Goal: Information Seeking & Learning: Find specific page/section

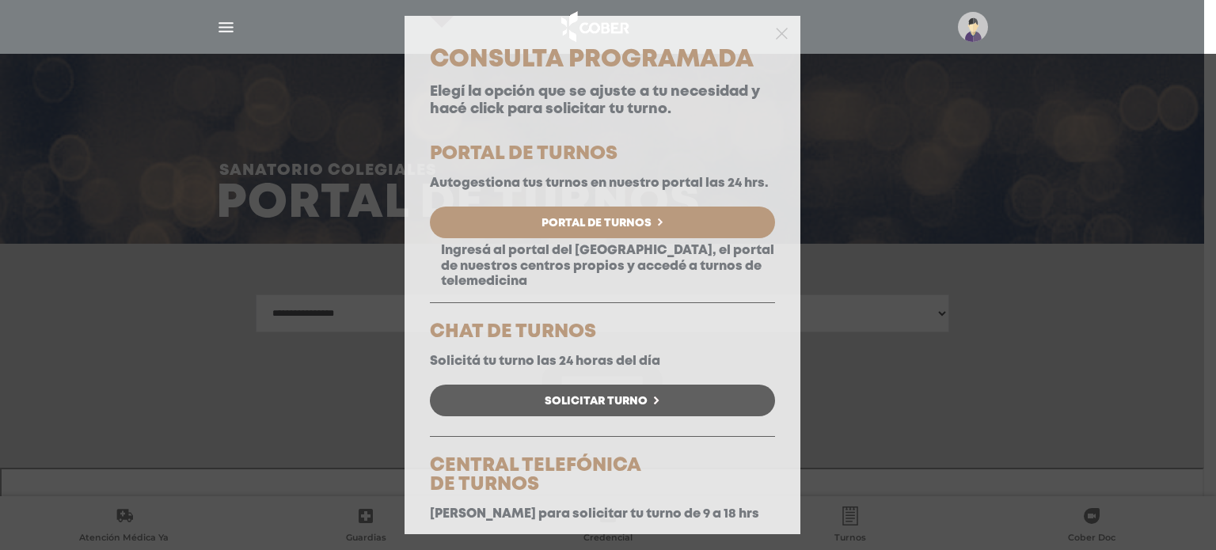
select select "**********"
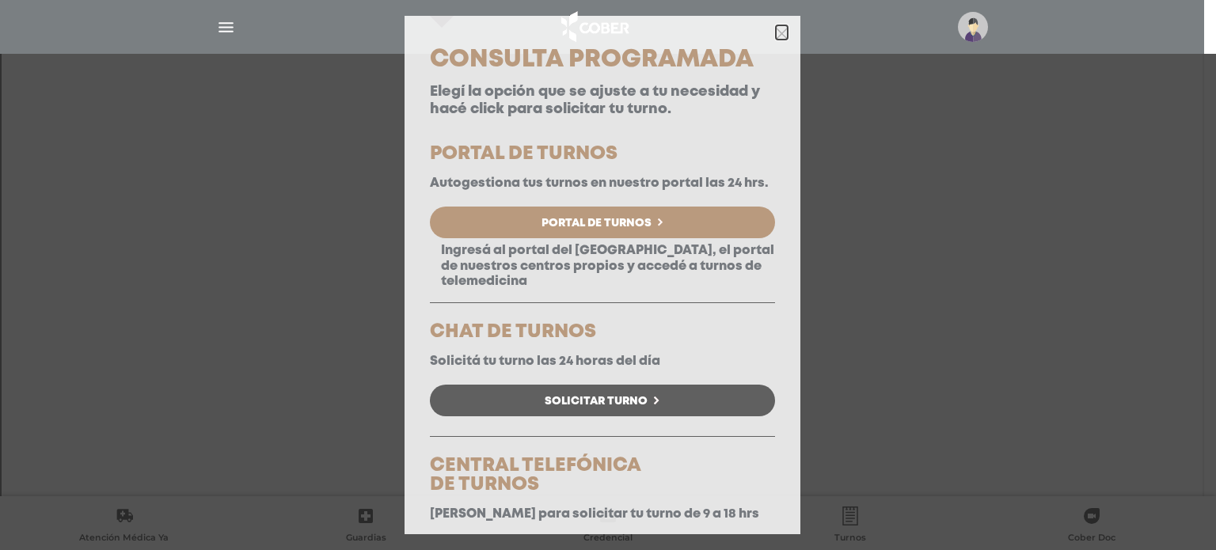
click at [776, 40] on icon "button" at bounding box center [782, 32] width 12 height 17
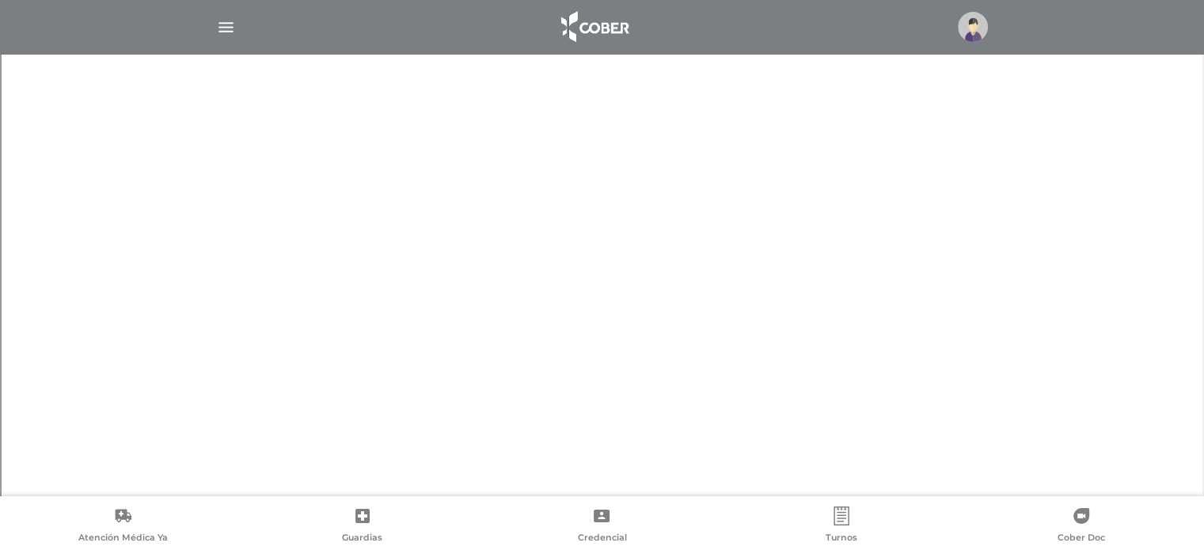
scroll to position [269, 0]
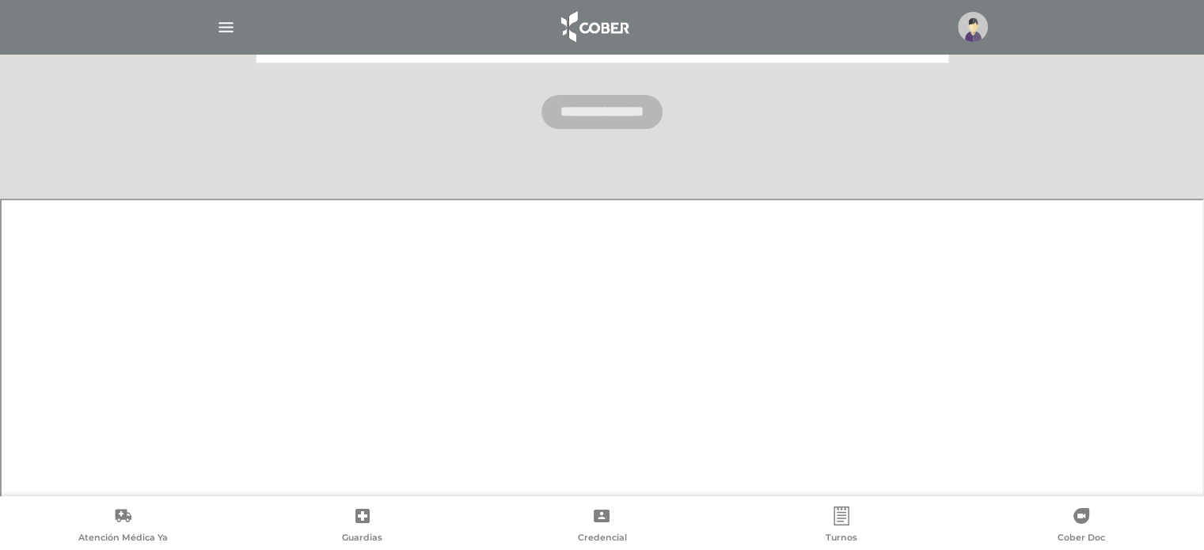
click at [232, 28] on img "button" at bounding box center [226, 27] width 20 height 20
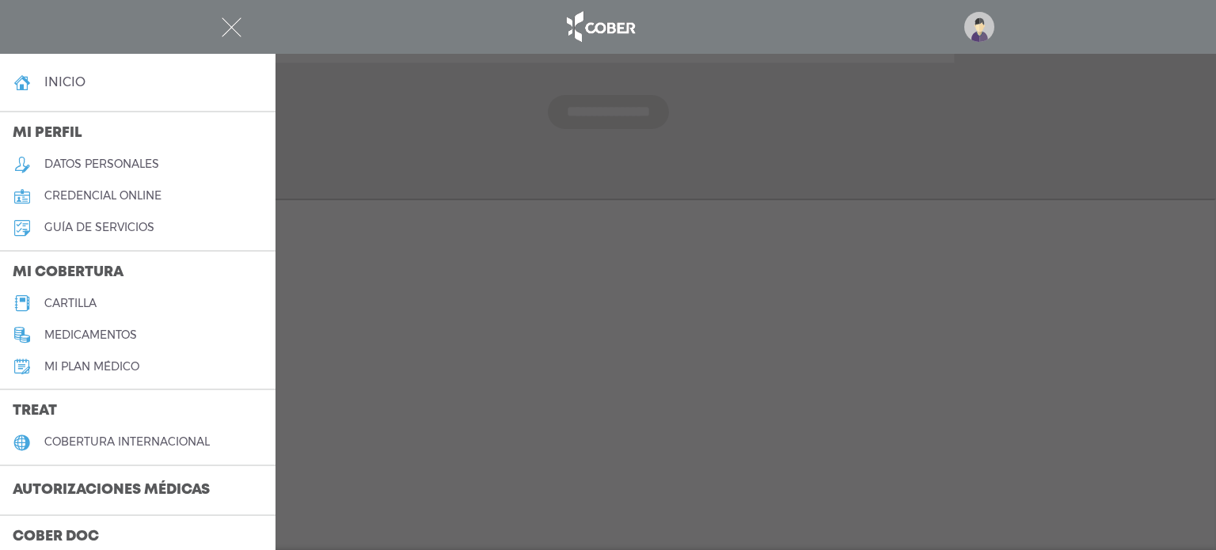
click at [86, 306] on h5 "cartilla" at bounding box center [70, 303] width 52 height 13
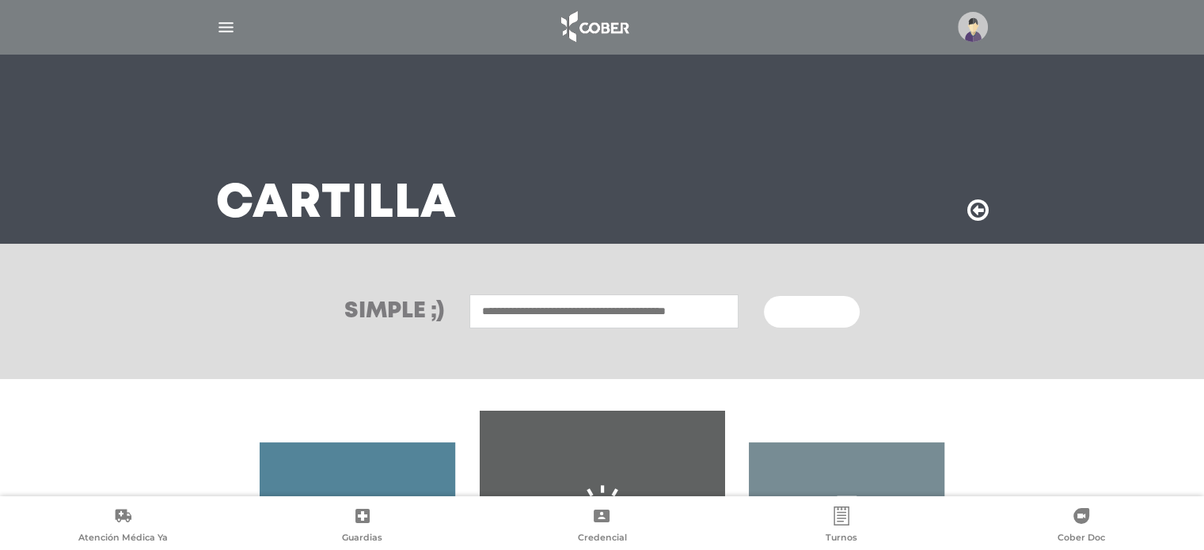
click at [560, 325] on input "text" at bounding box center [604, 312] width 269 height 34
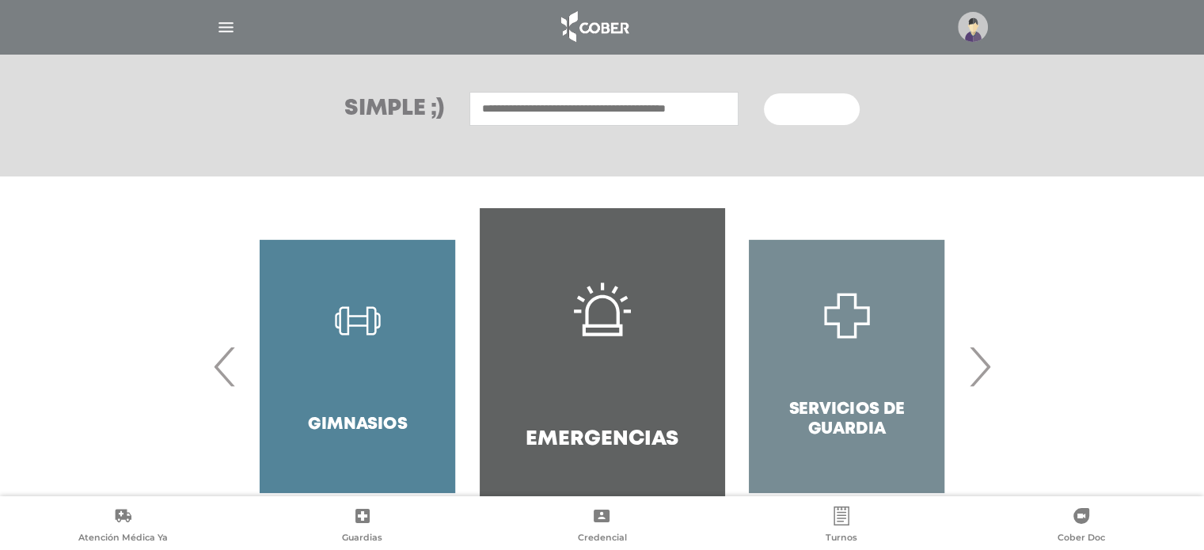
scroll to position [238, 0]
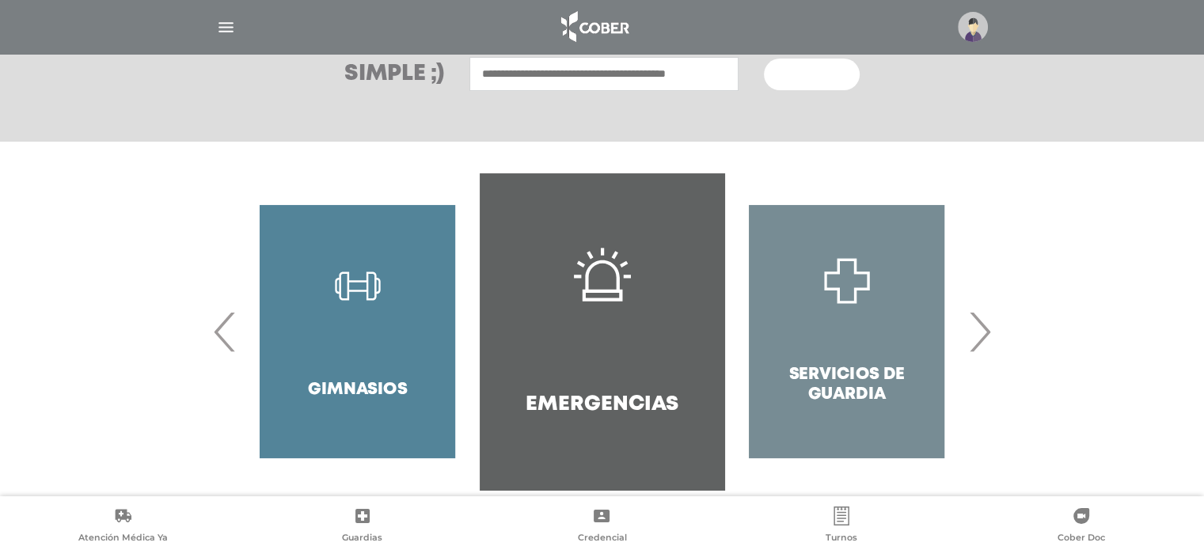
click at [222, 334] on span "‹" at bounding box center [225, 332] width 31 height 86
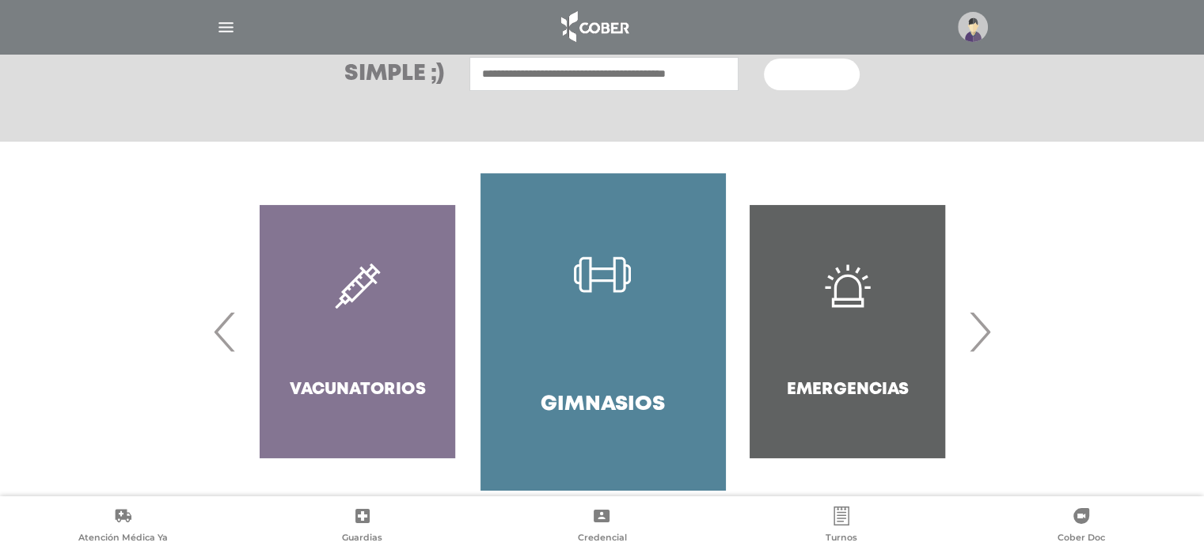
click at [222, 334] on span "‹" at bounding box center [225, 332] width 31 height 86
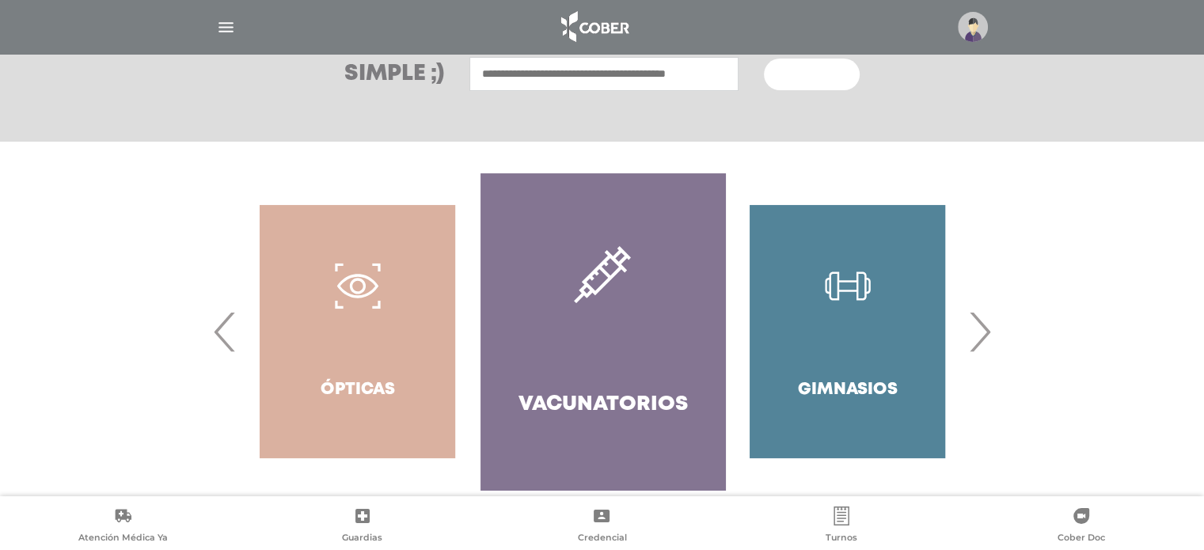
click at [222, 334] on span "‹" at bounding box center [225, 332] width 31 height 86
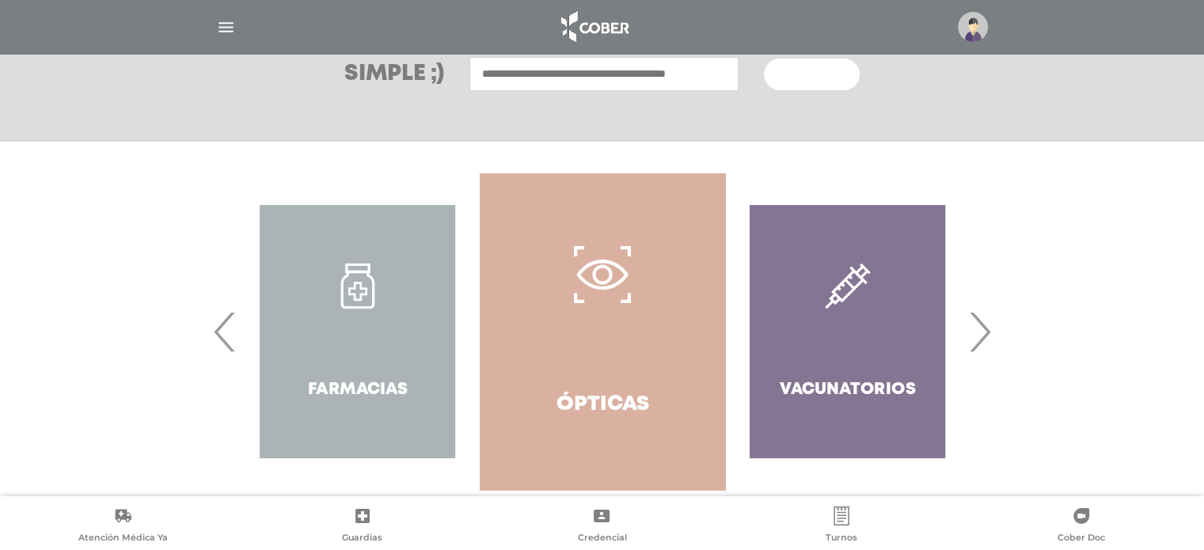
click at [222, 334] on span "‹" at bounding box center [225, 332] width 31 height 86
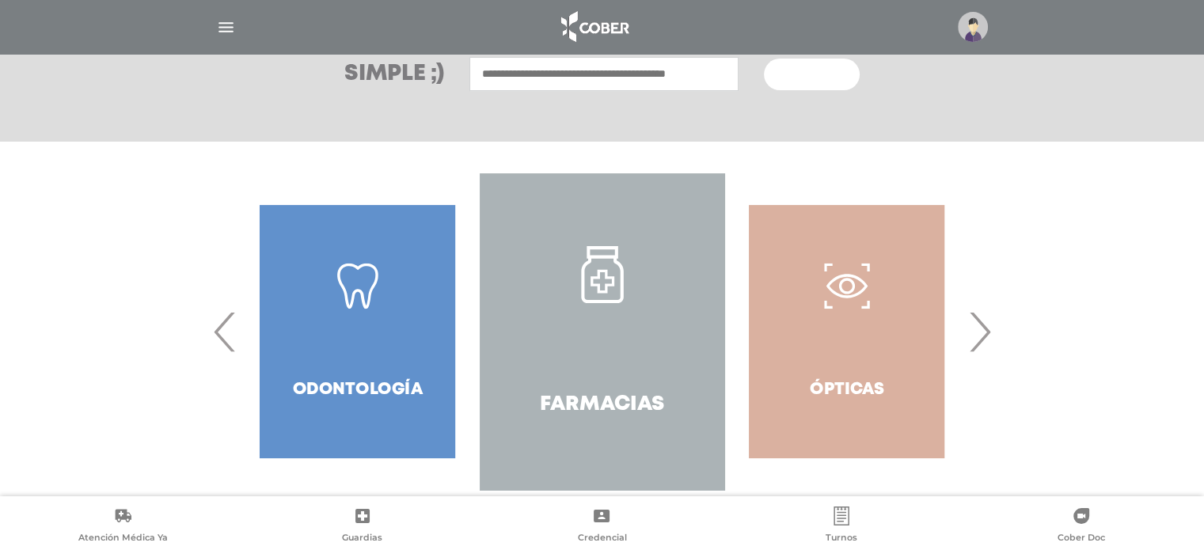
click at [222, 334] on span "‹" at bounding box center [225, 332] width 31 height 86
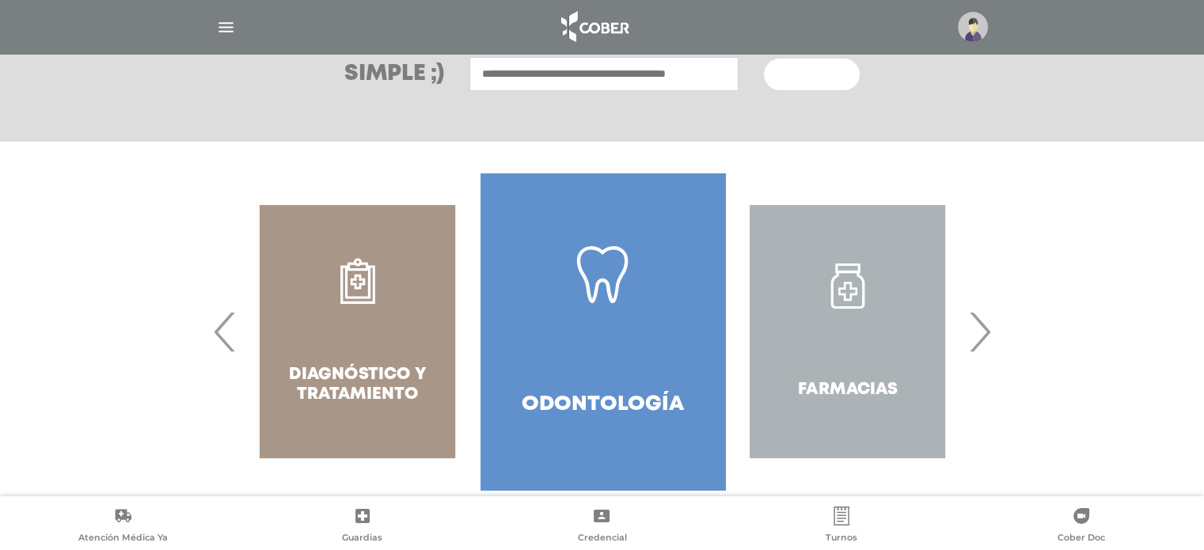
click at [223, 334] on span "‹" at bounding box center [225, 332] width 31 height 86
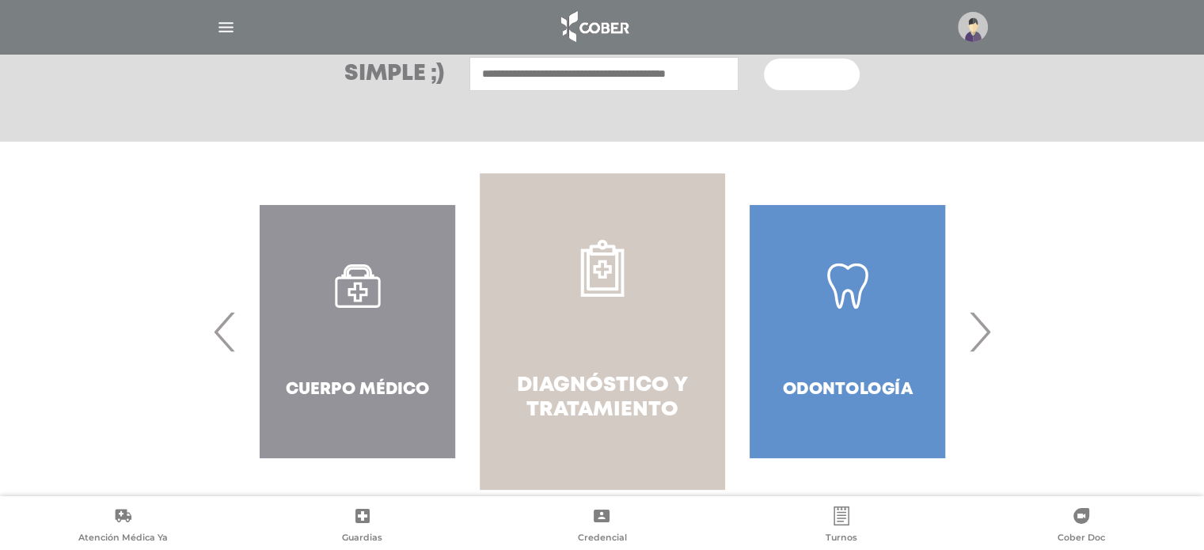
click at [595, 408] on h4 "Diagnóstico y Tratamiento" at bounding box center [602, 398] width 188 height 49
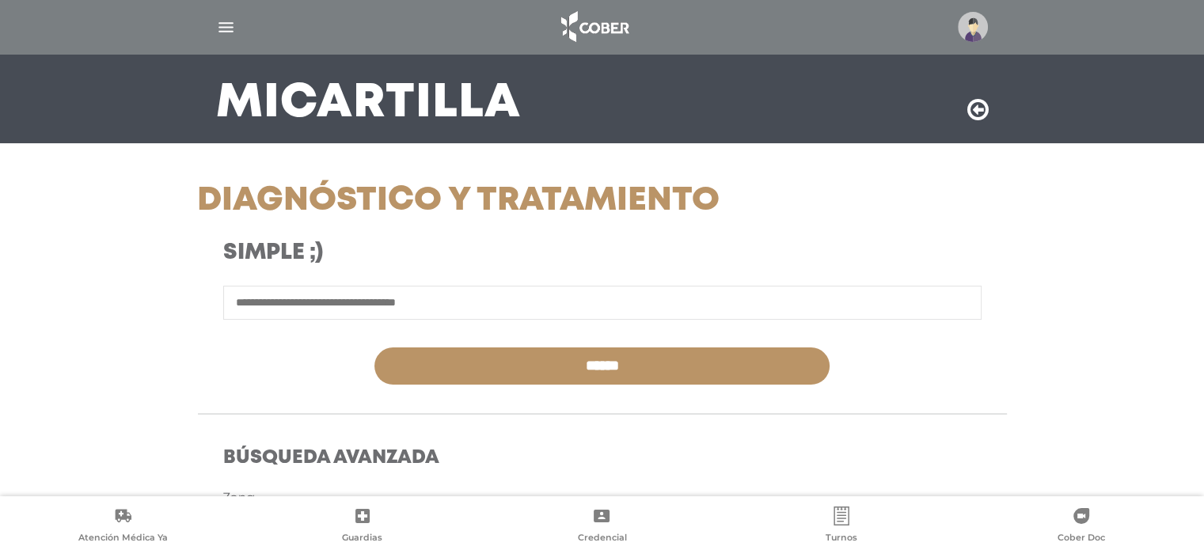
scroll to position [158, 0]
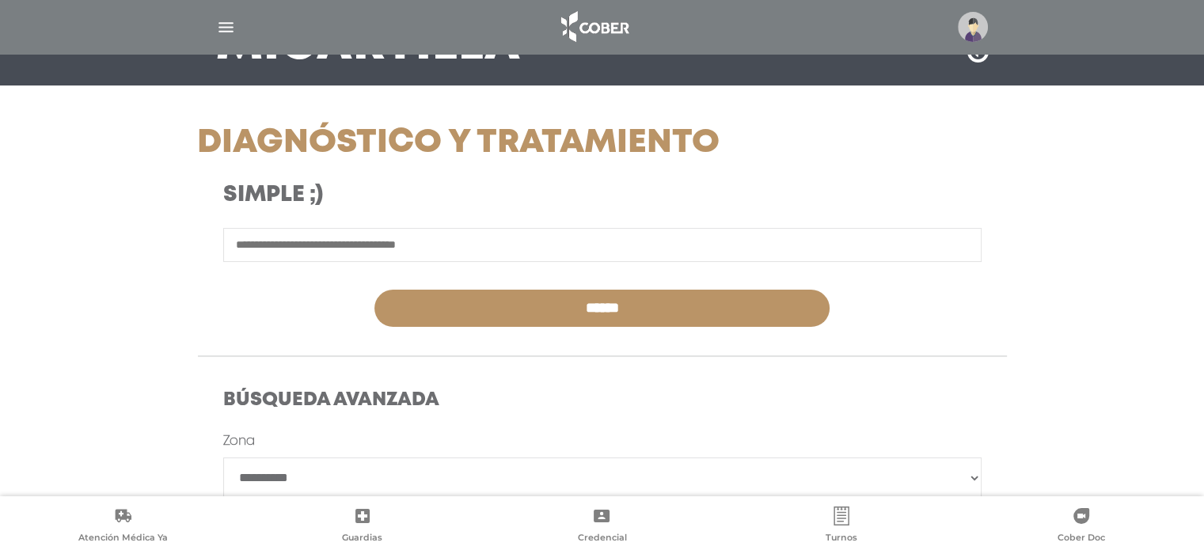
click at [327, 249] on input "text" at bounding box center [602, 245] width 759 height 34
click at [287, 231] on input "text" at bounding box center [602, 245] width 759 height 34
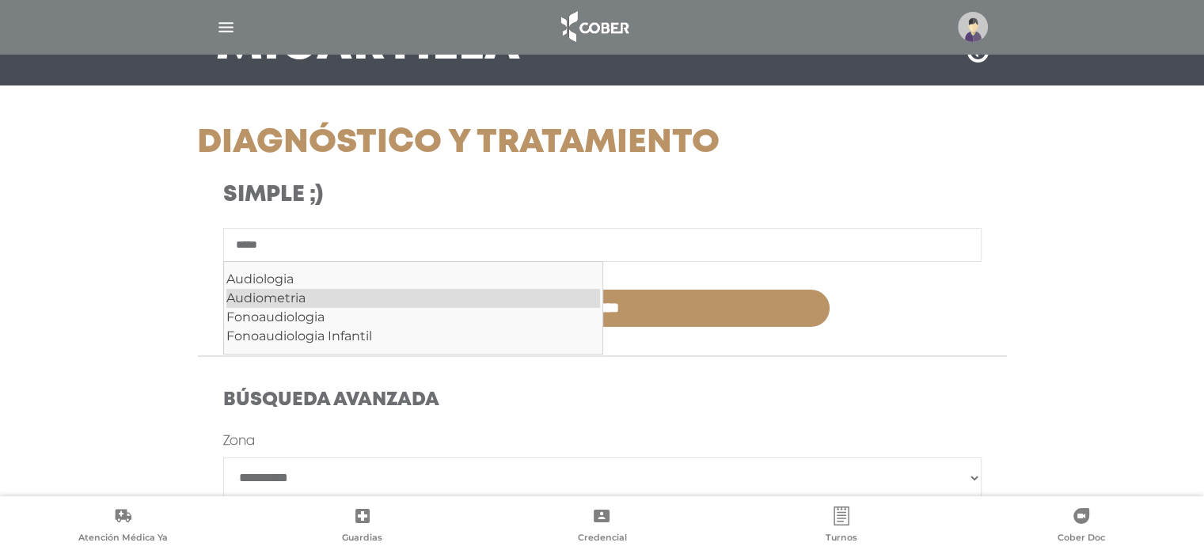
click at [318, 295] on div "Audiometria" at bounding box center [413, 298] width 374 height 19
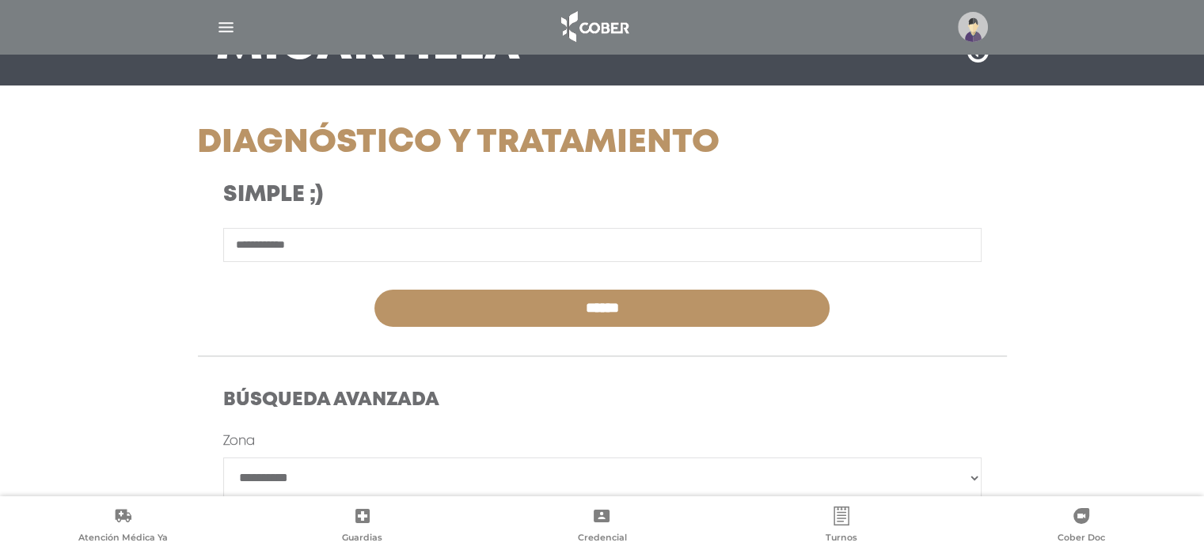
type input "**********"
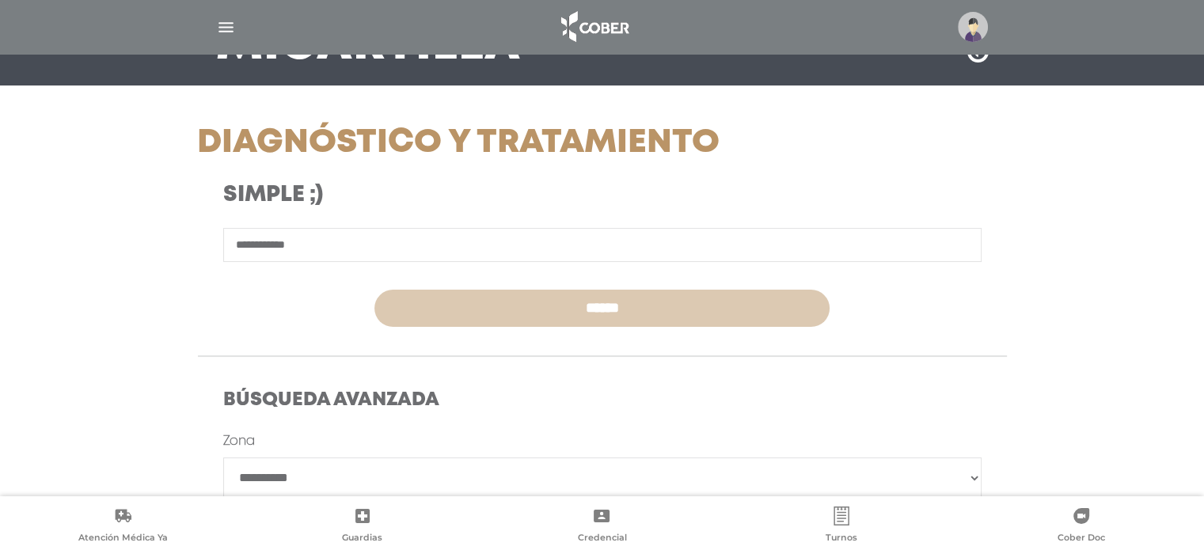
click at [607, 314] on input "******" at bounding box center [602, 308] width 455 height 37
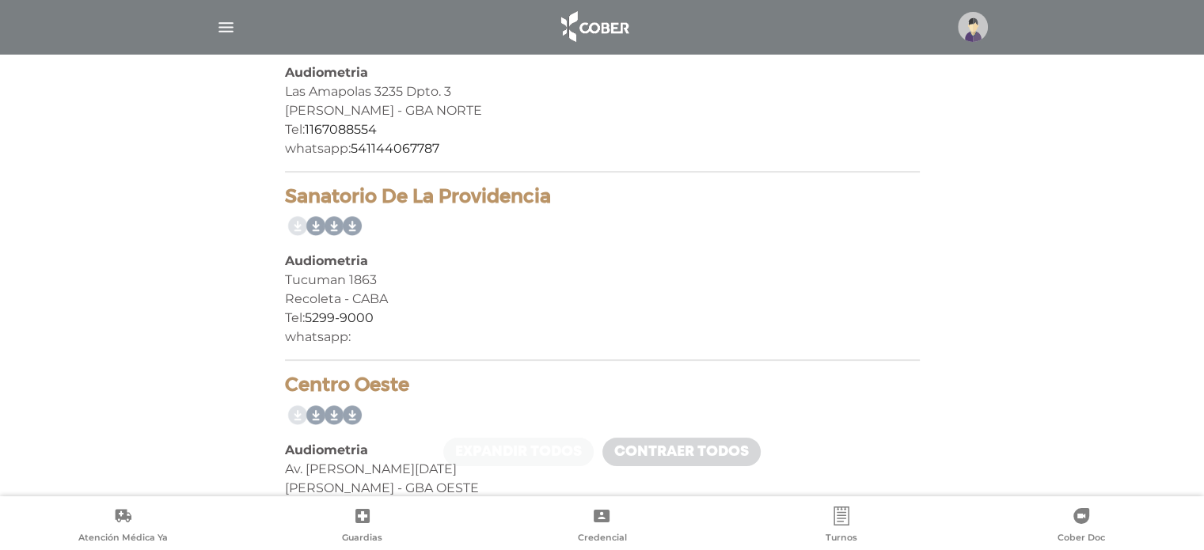
scroll to position [447, 0]
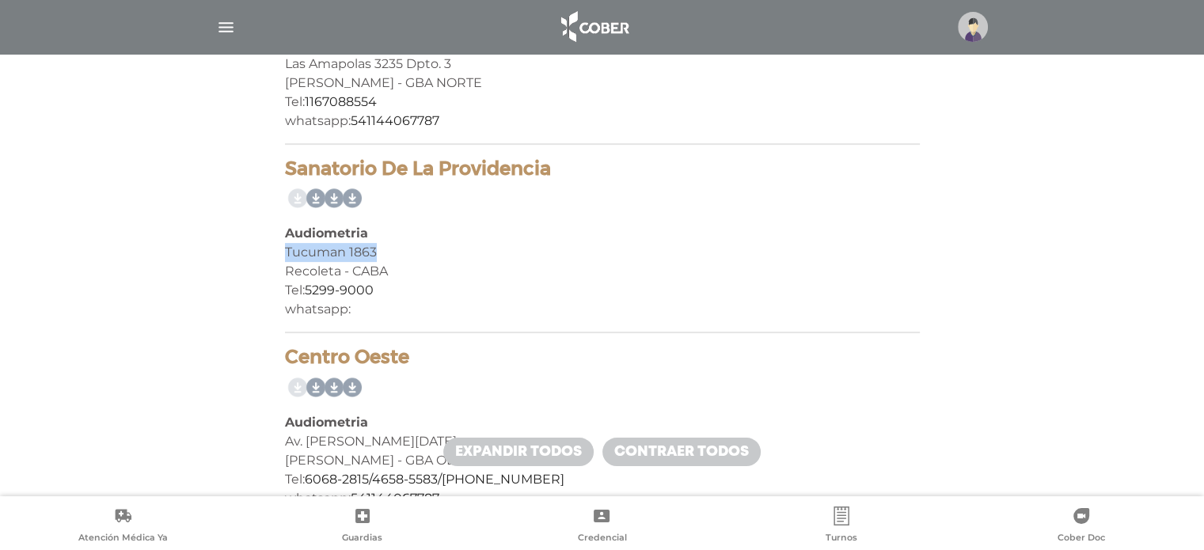
drag, startPoint x: 383, startPoint y: 256, endPoint x: 294, endPoint y: 253, distance: 89.5
click at [287, 253] on div "Tucuman 1863" at bounding box center [602, 252] width 635 height 19
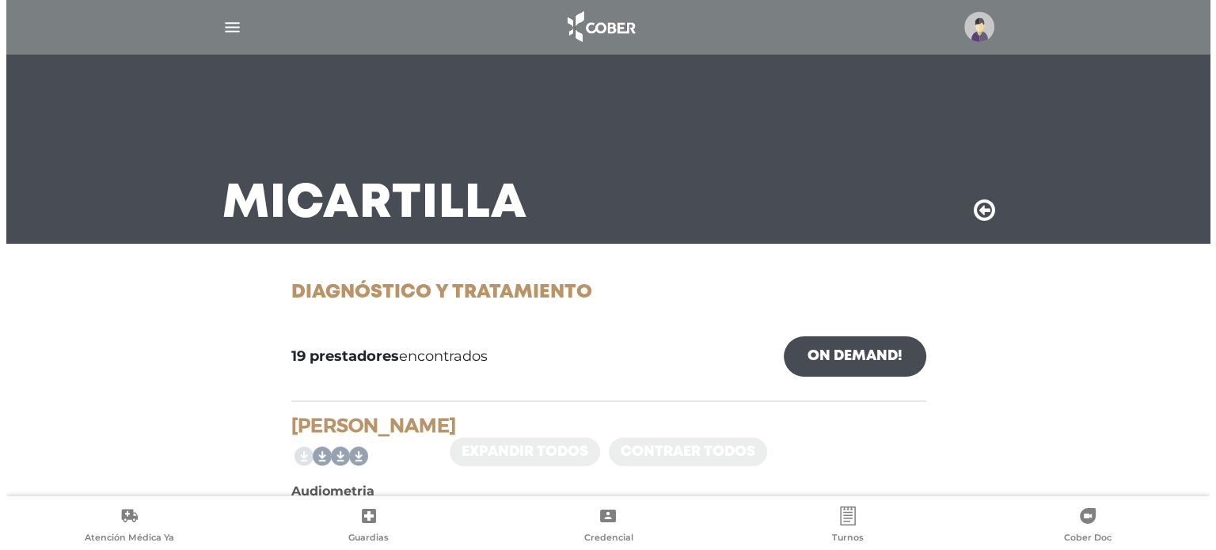
scroll to position [0, 0]
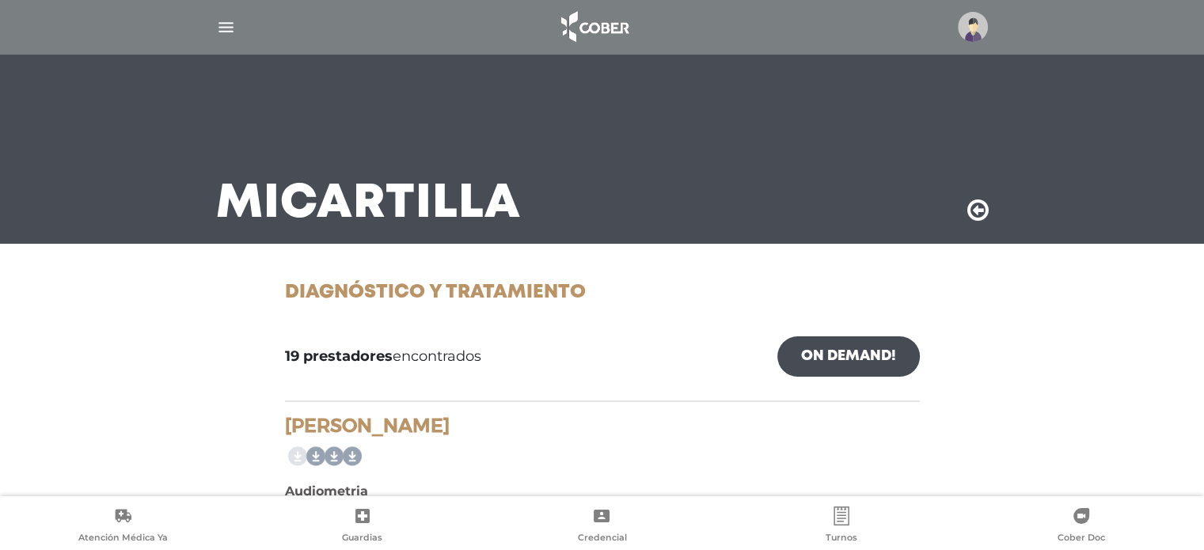
click at [970, 22] on img at bounding box center [973, 27] width 30 height 30
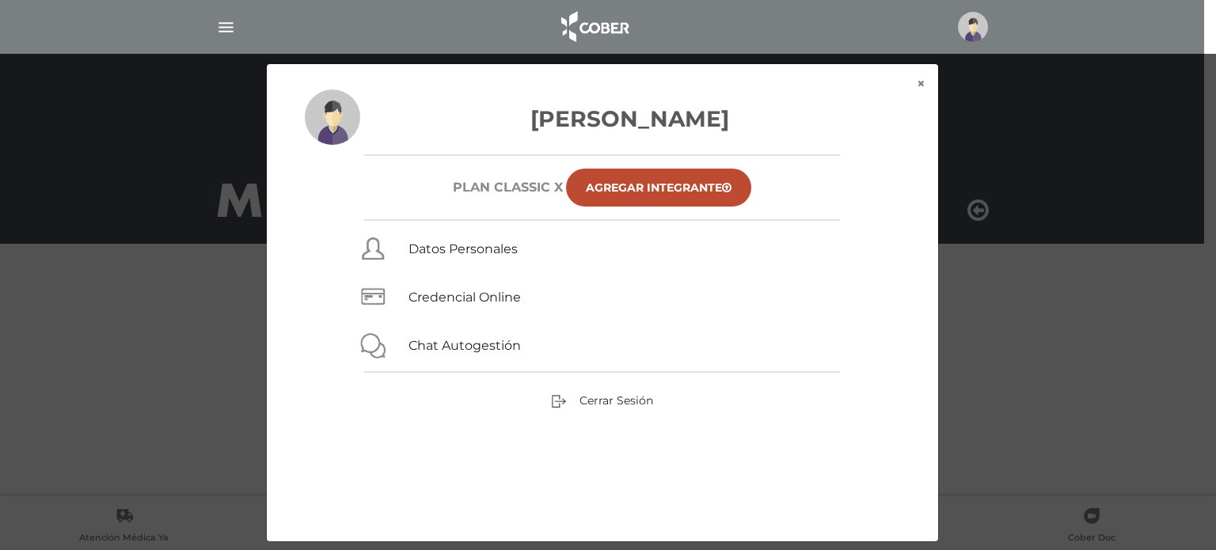
click at [611, 415] on div "Antidin Adriana Plan CLASSIC X Agregar Integrante Datos Personales Credencial O…" at bounding box center [602, 315] width 671 height 452
click at [608, 402] on span "Cerrar Sesión" at bounding box center [617, 401] width 74 height 14
